Goal: Complete application form

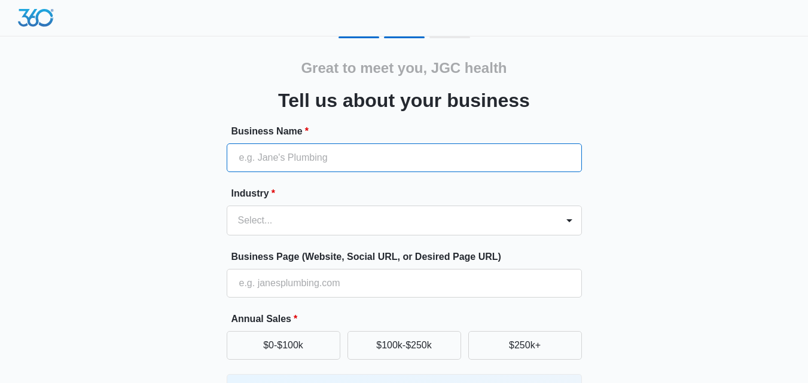
click at [365, 153] on input "Business Name *" at bounding box center [404, 158] width 355 height 29
type input "JGC Health Care"
type input "[PHONE_NUMBER]"
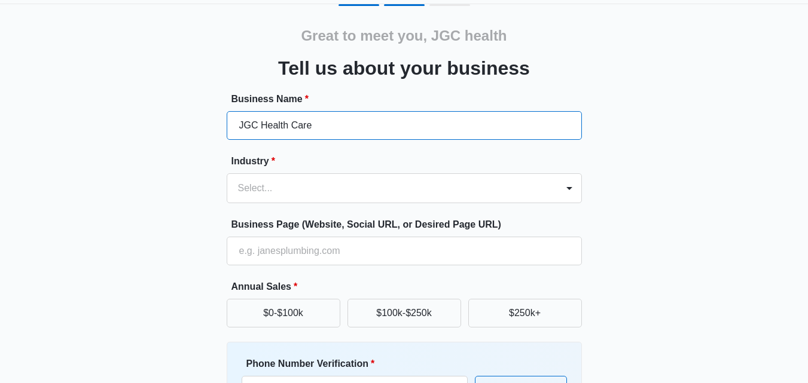
scroll to position [60, 0]
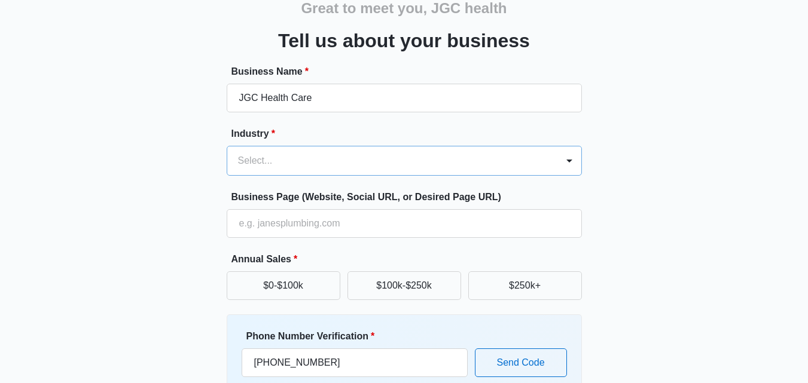
click at [299, 152] on div "Select..." at bounding box center [392, 161] width 330 height 29
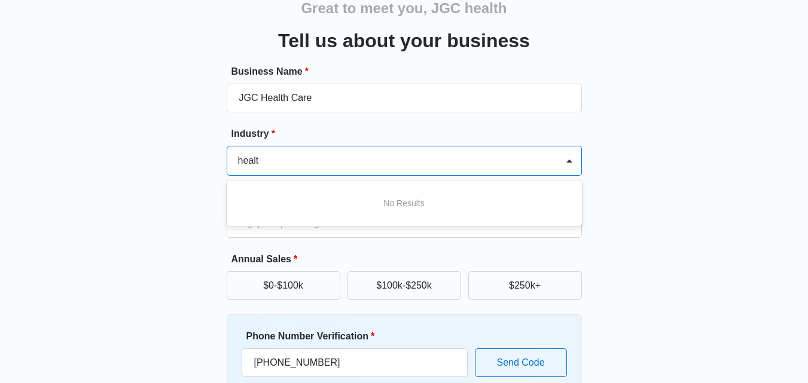
scroll to position [0, 0]
type input "h"
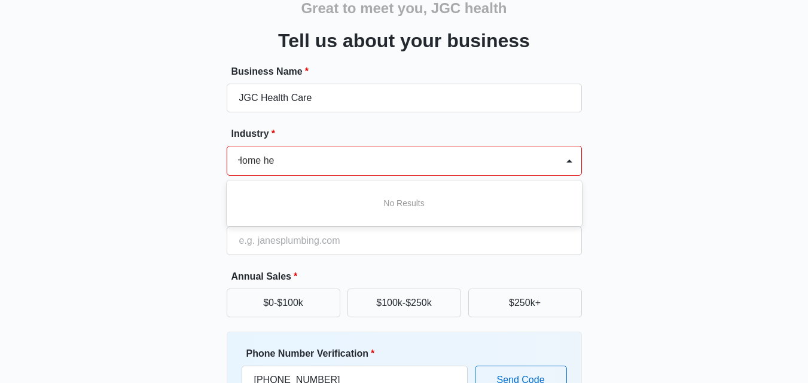
scroll to position [0, 2]
type input "H"
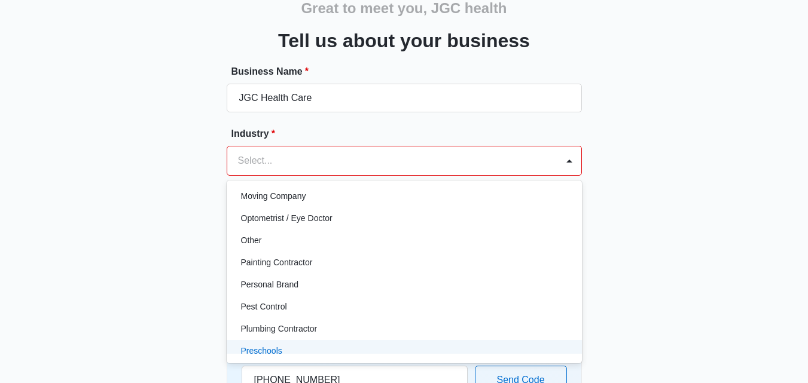
scroll to position [626, 0]
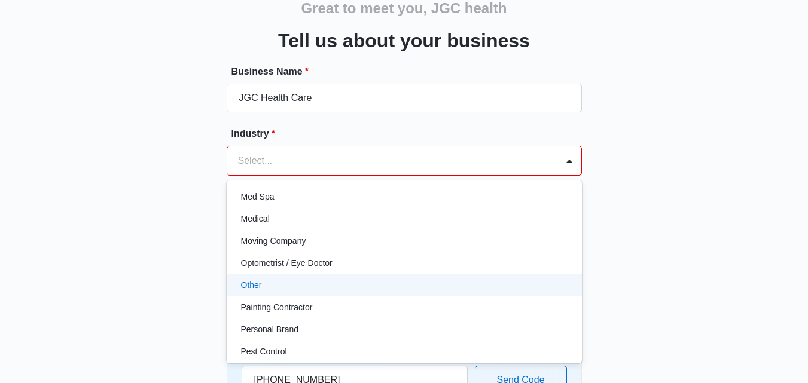
click at [282, 288] on div "Other" at bounding box center [403, 285] width 324 height 13
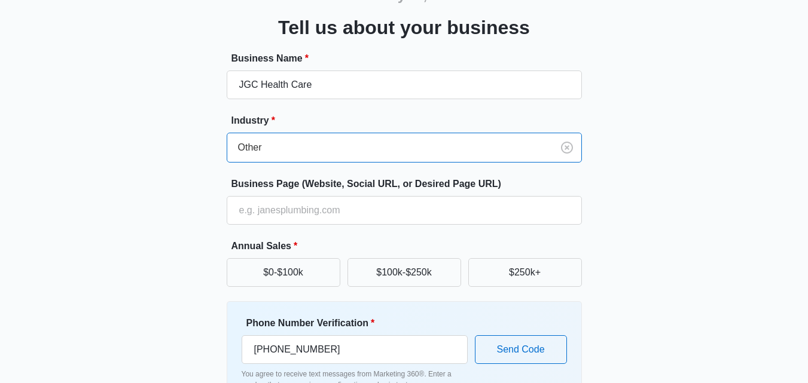
scroll to position [153, 0]
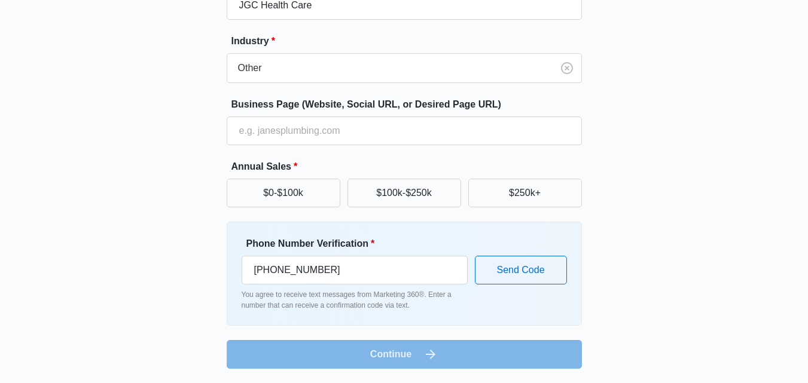
click at [393, 350] on form "Business Name * JGC Health Care Industry * Other Business Page (Website, Social…" at bounding box center [404, 170] width 355 height 397
click at [328, 191] on button "$0-$100k" at bounding box center [284, 193] width 114 height 29
click at [421, 352] on form "Business Name * JGC Health Care Industry * Other Business Page (Website, Social…" at bounding box center [404, 170] width 355 height 397
